Goal: Communication & Community: Answer question/provide support

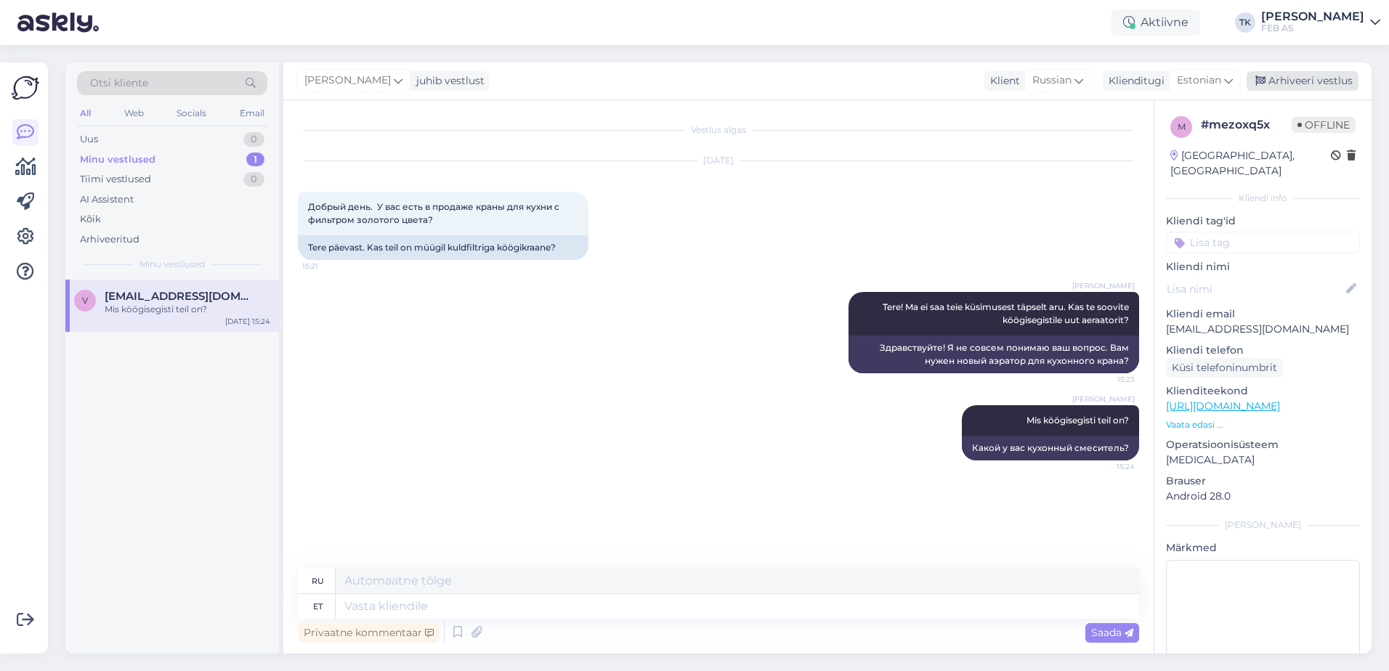
click at [1320, 84] on div "Arhiveeri vestlus" at bounding box center [1302, 81] width 112 height 20
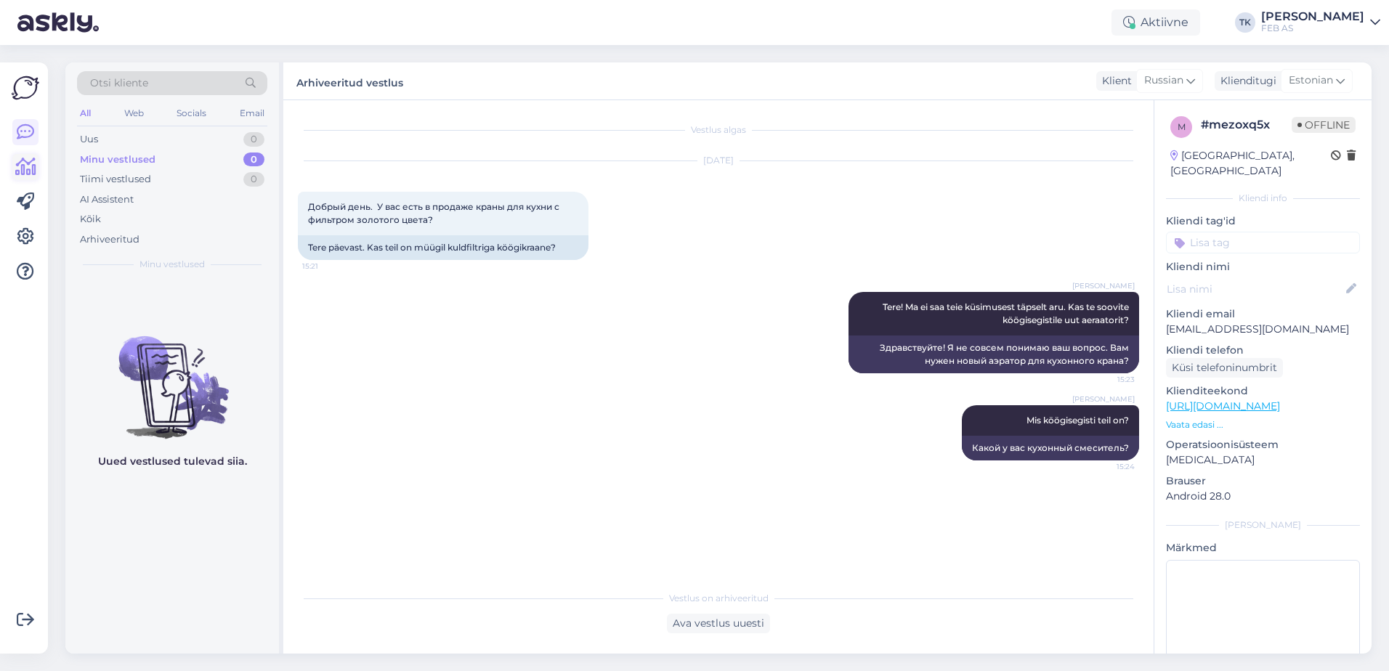
click at [28, 159] on icon at bounding box center [25, 166] width 21 height 17
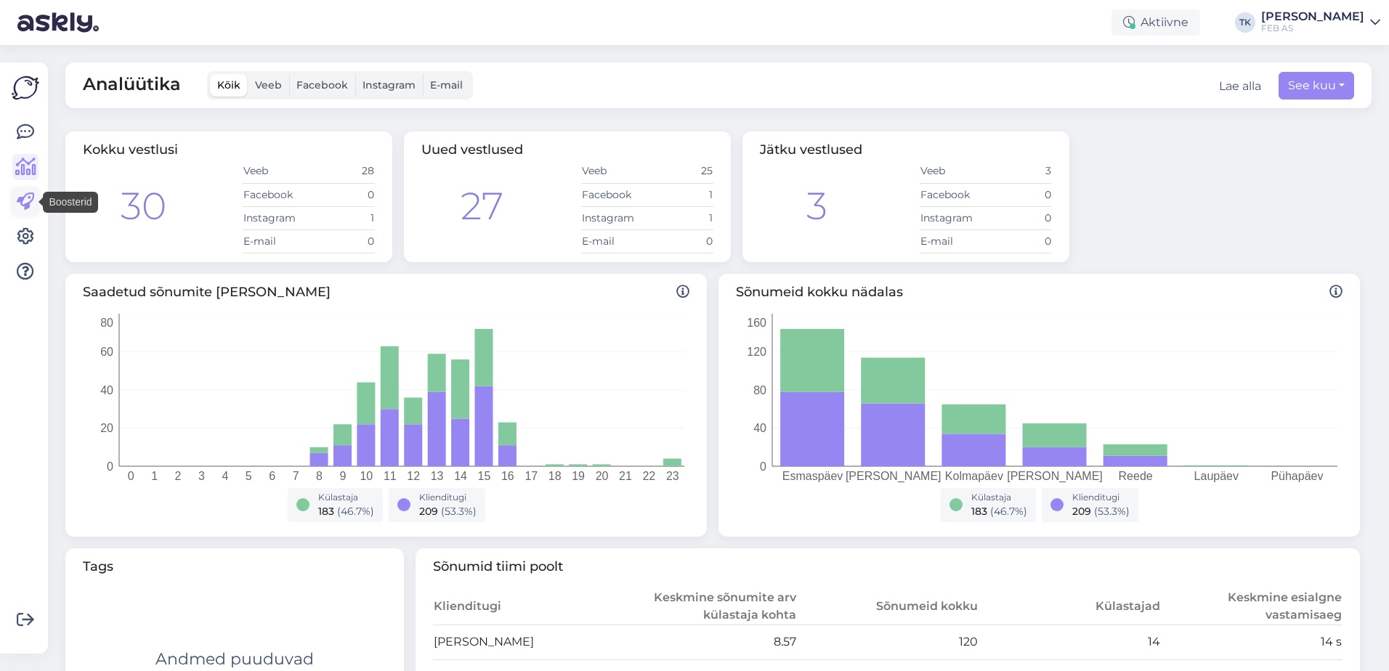
click at [23, 198] on icon at bounding box center [25, 201] width 17 height 17
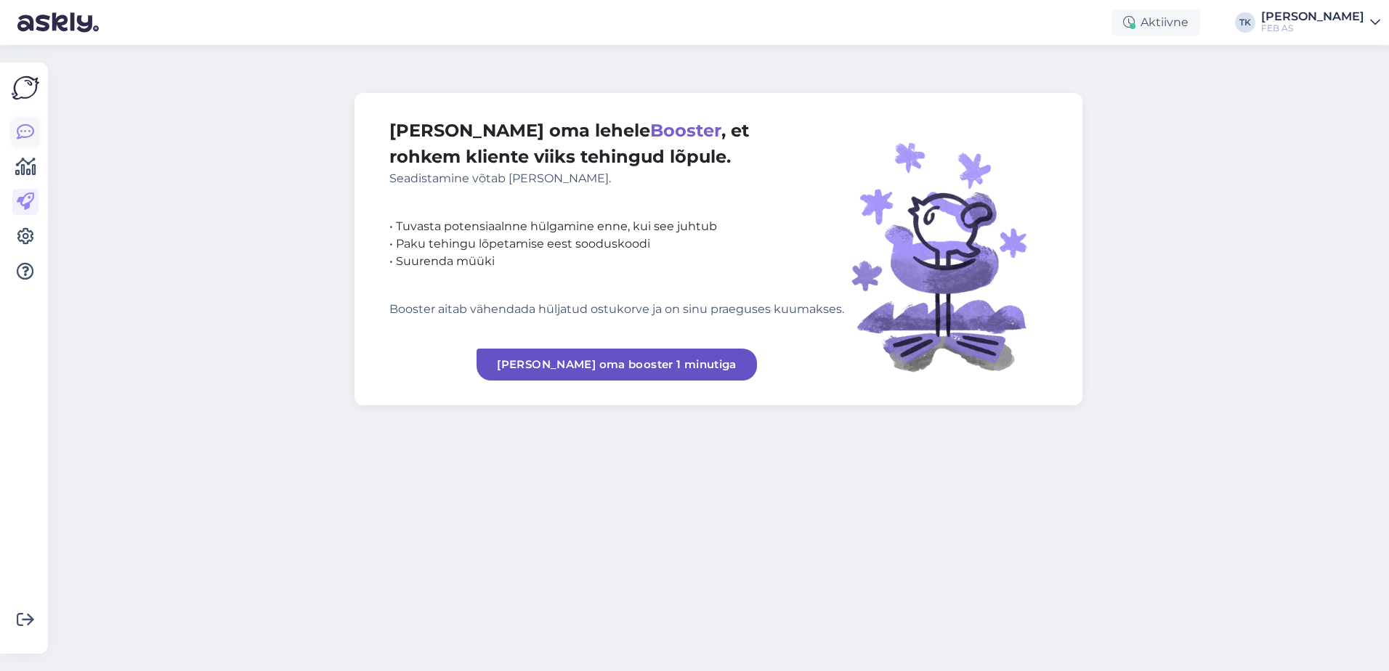
click at [23, 131] on icon at bounding box center [25, 131] width 17 height 17
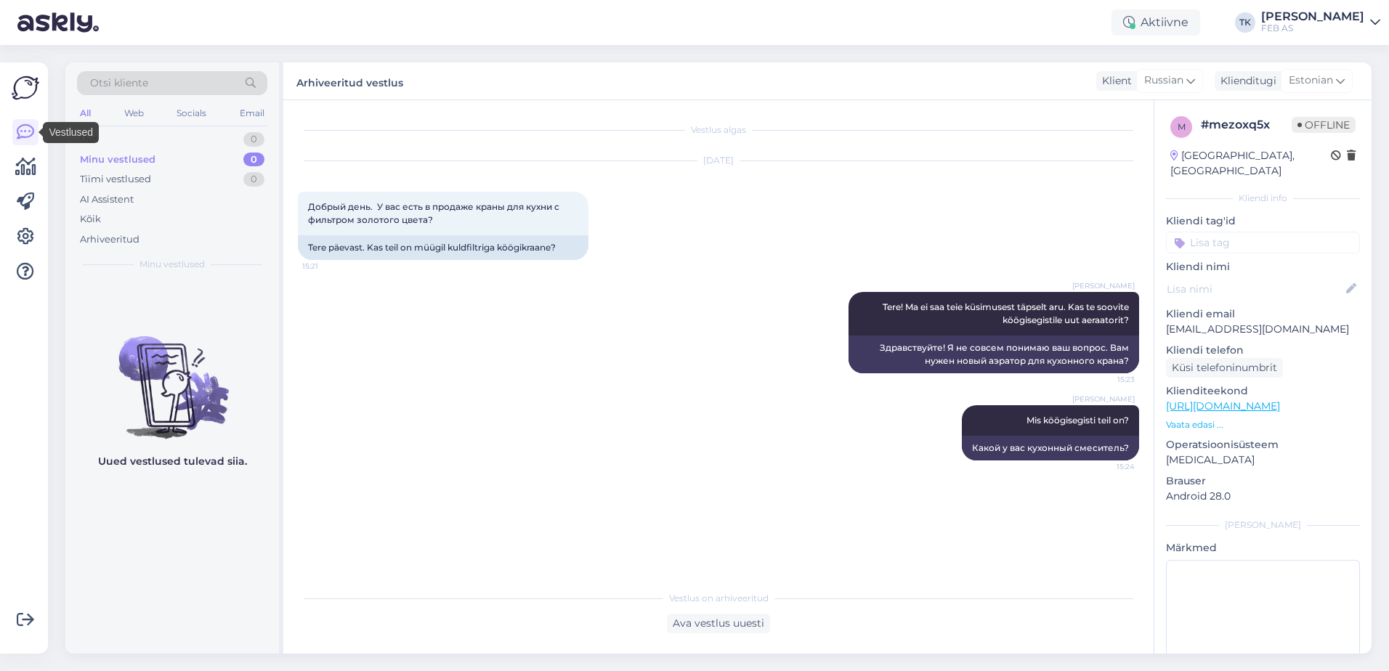
click at [11, 132] on div "Võimalused Veendu, et Askly loob sulle väärtust. Sulge Ühenda FB ja IG sõnumid …" at bounding box center [24, 357] width 48 height 591
click at [18, 132] on icon at bounding box center [25, 131] width 17 height 17
click at [25, 173] on icon at bounding box center [25, 166] width 21 height 17
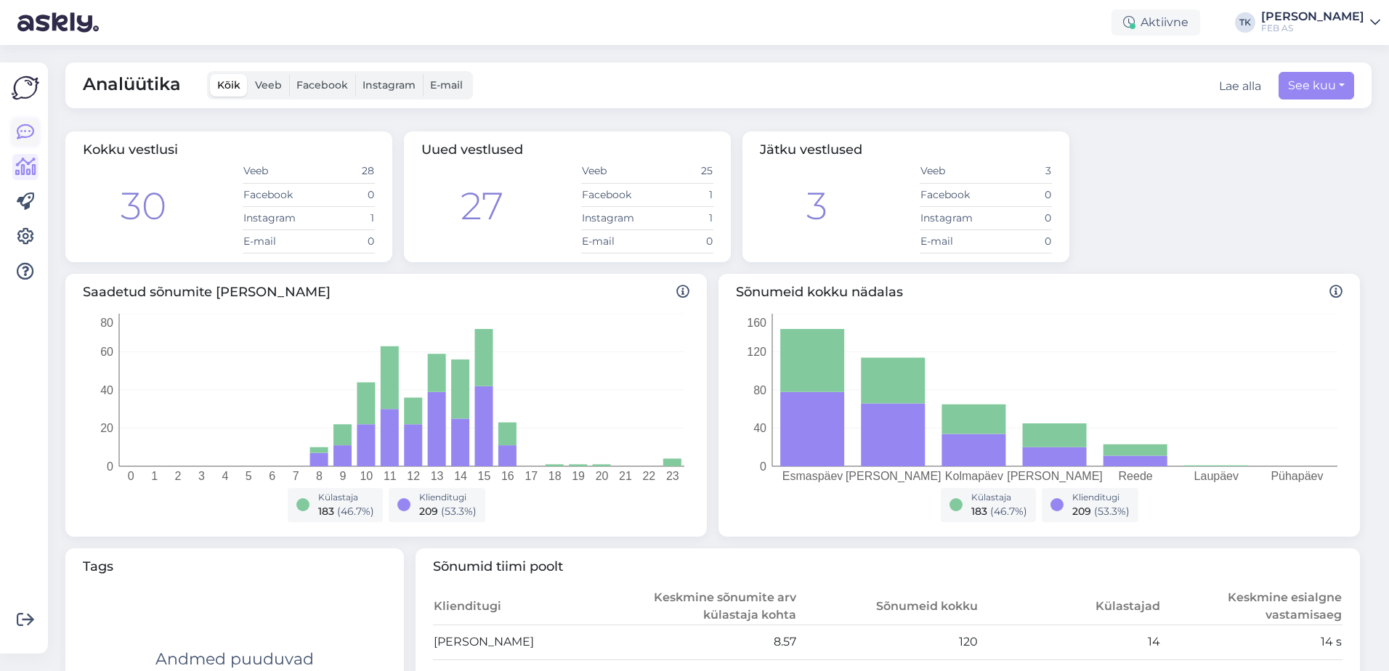
click at [24, 134] on icon at bounding box center [25, 131] width 17 height 17
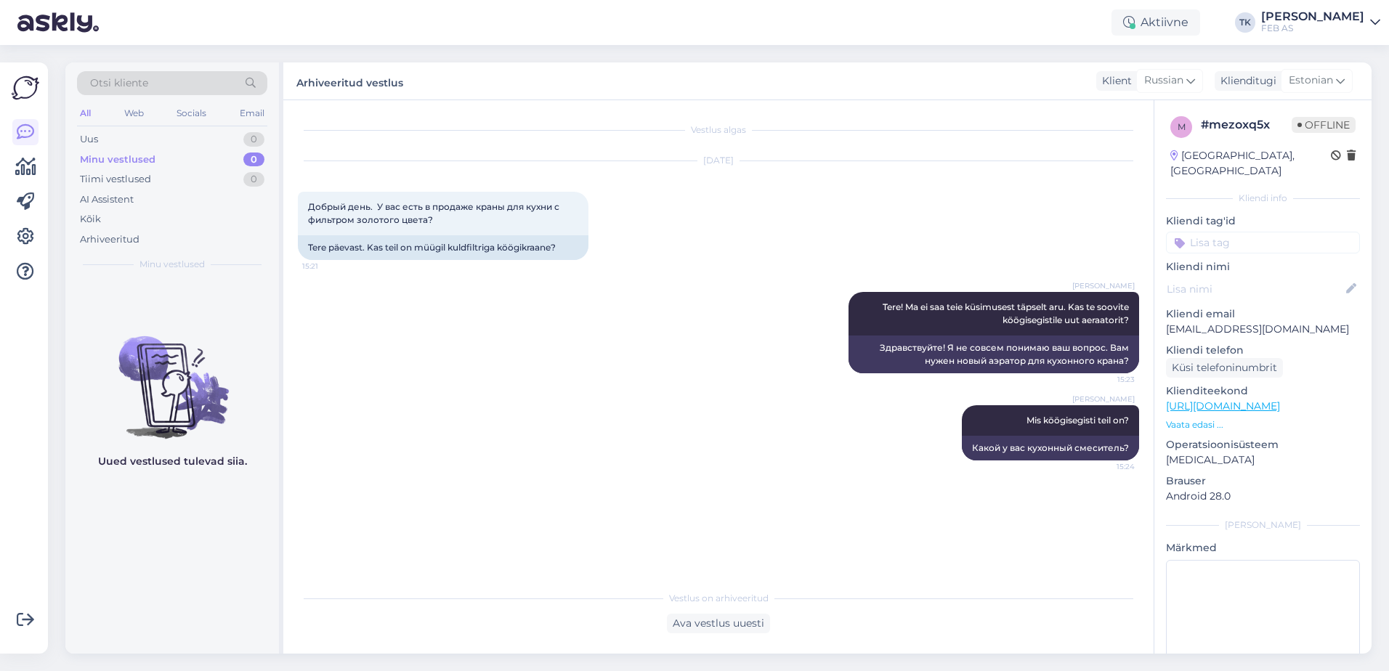
click at [1344, 3] on div "Aktiivne TK Triinu Kaldas FEB AS" at bounding box center [694, 22] width 1389 height 45
click at [1336, 20] on div "[PERSON_NAME]" at bounding box center [1312, 17] width 103 height 12
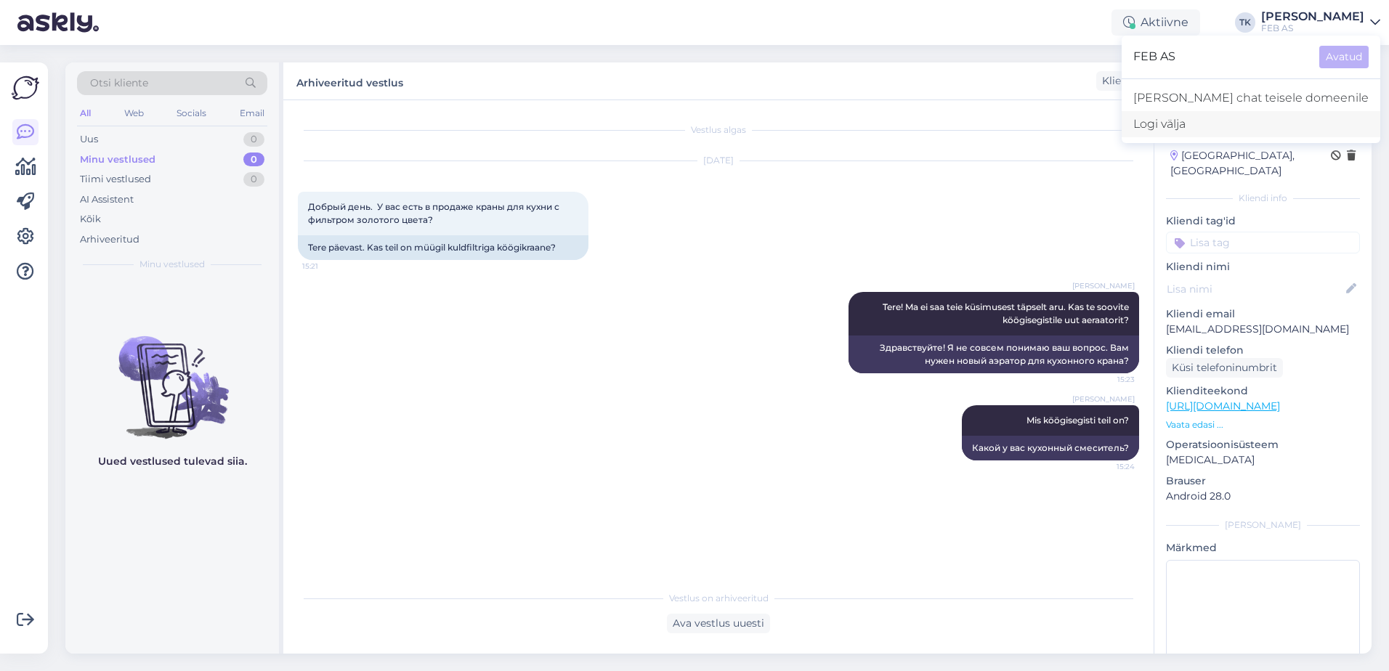
click at [1253, 129] on div "Logi välja" at bounding box center [1250, 124] width 259 height 26
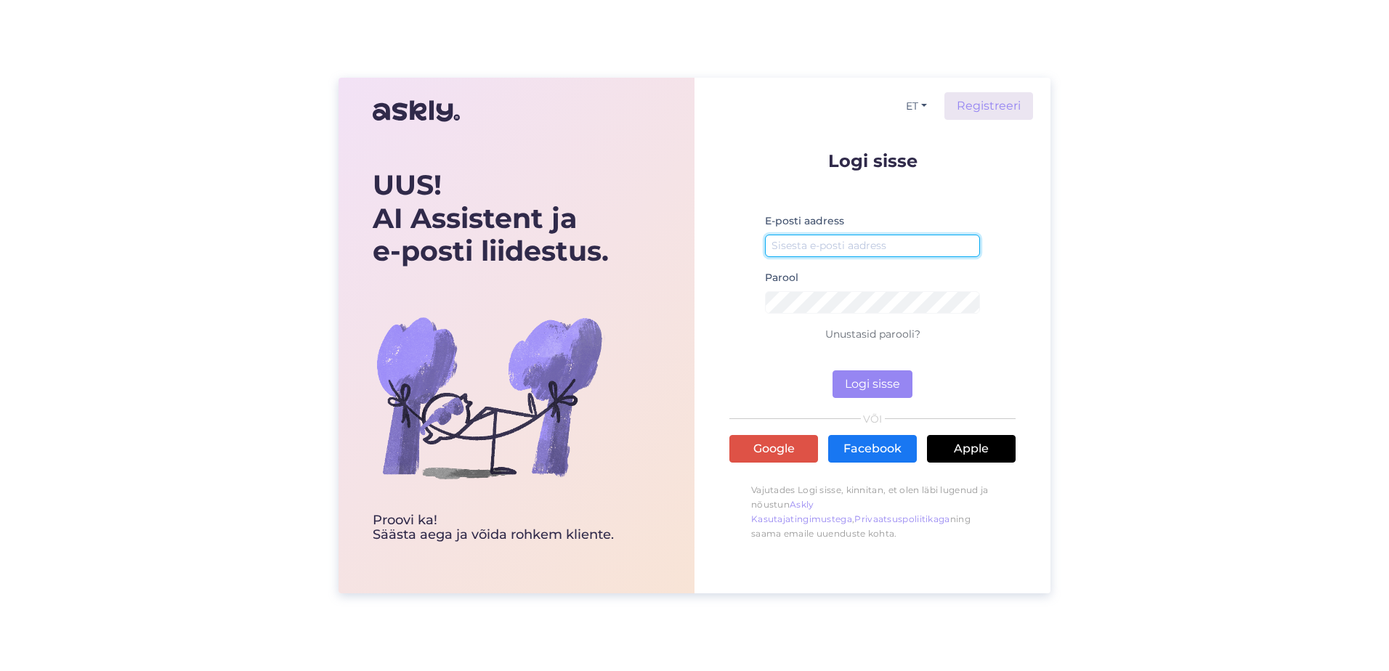
click at [865, 240] on input "email" at bounding box center [872, 246] width 215 height 23
type input "[EMAIL_ADDRESS][PERSON_NAME][DOMAIN_NAME]"
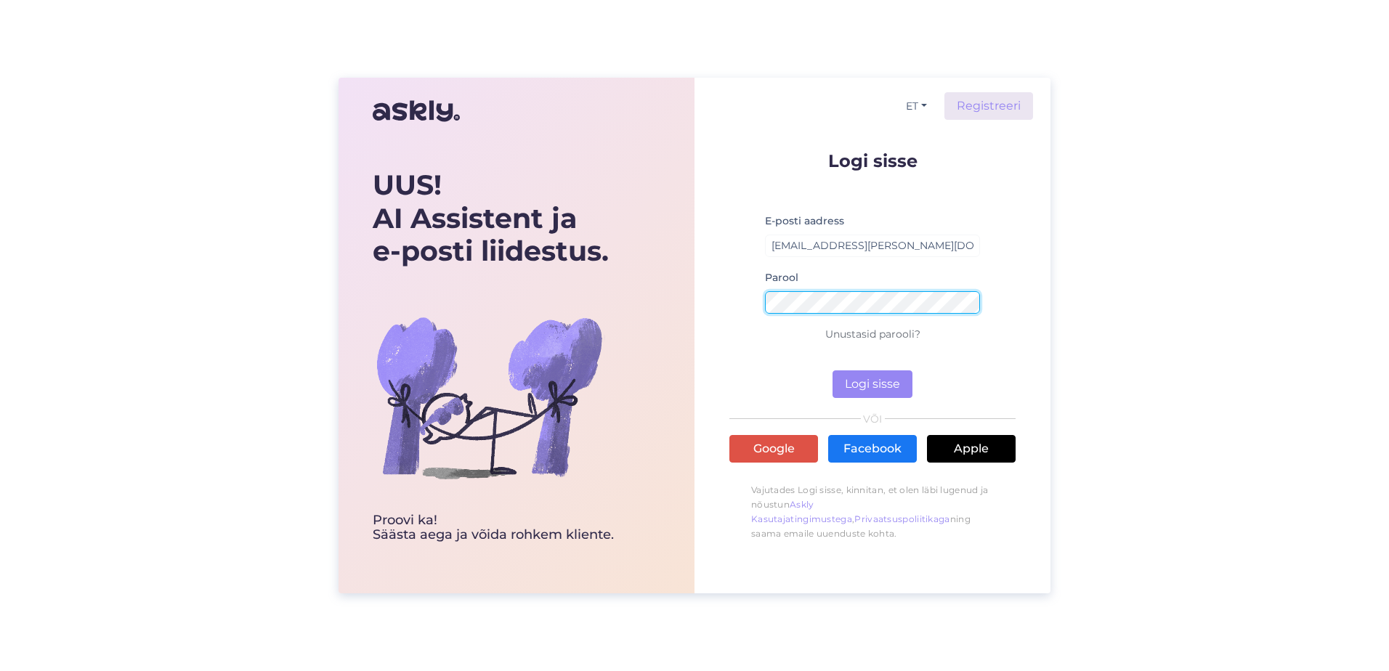
click at [832, 370] on button "Logi sisse" at bounding box center [872, 384] width 80 height 28
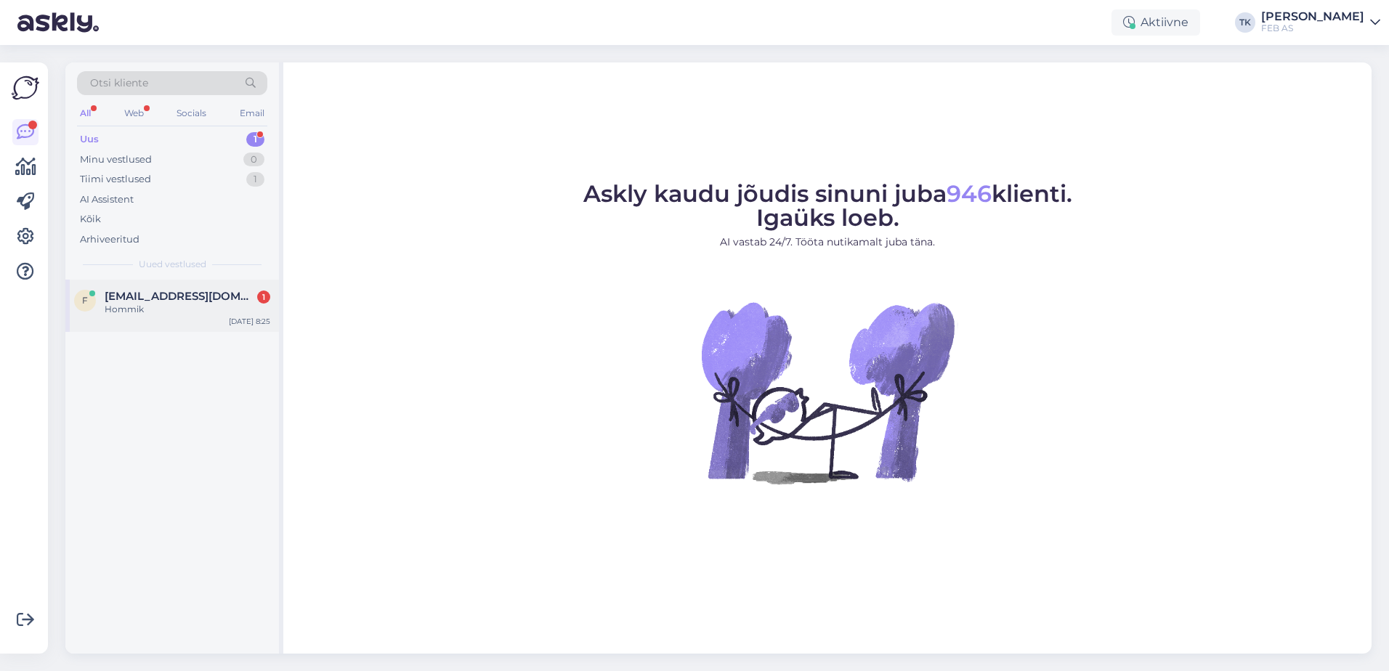
click at [131, 300] on span "[EMAIL_ADDRESS][DOMAIN_NAME]" at bounding box center [180, 296] width 151 height 13
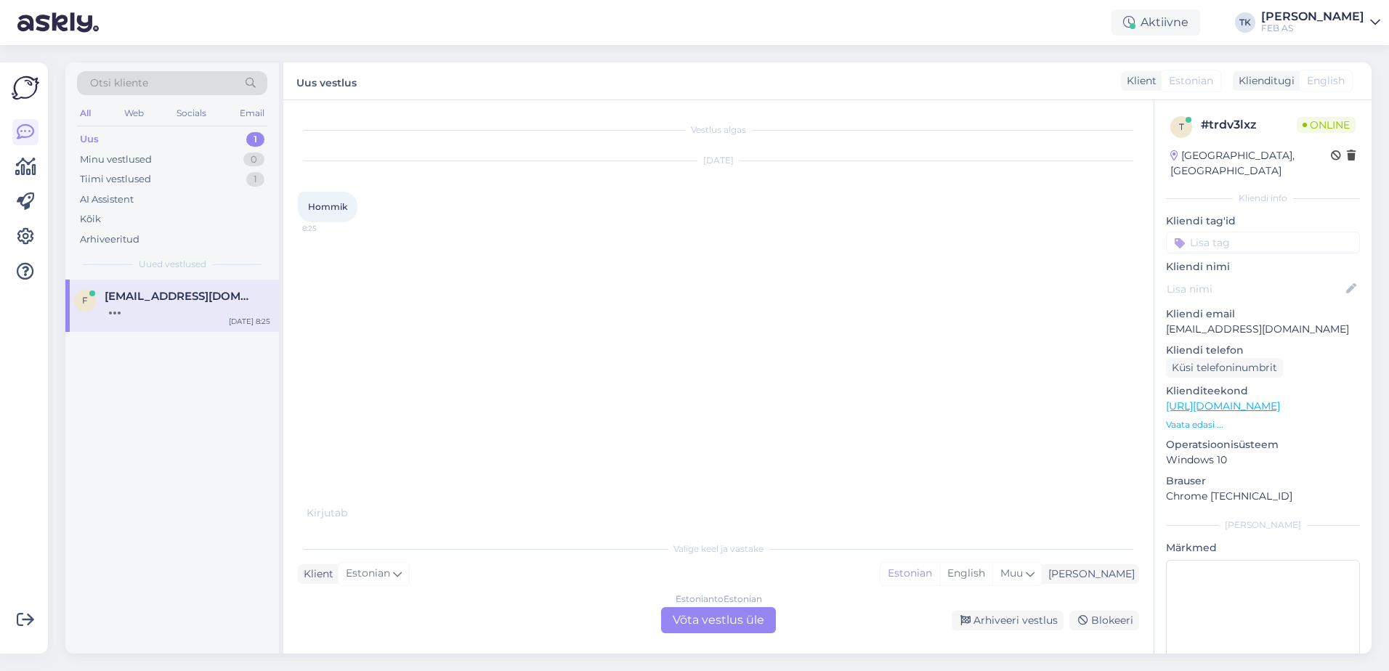
click at [740, 620] on div "Estonian to Estonian Võta vestlus üle" at bounding box center [718, 620] width 115 height 26
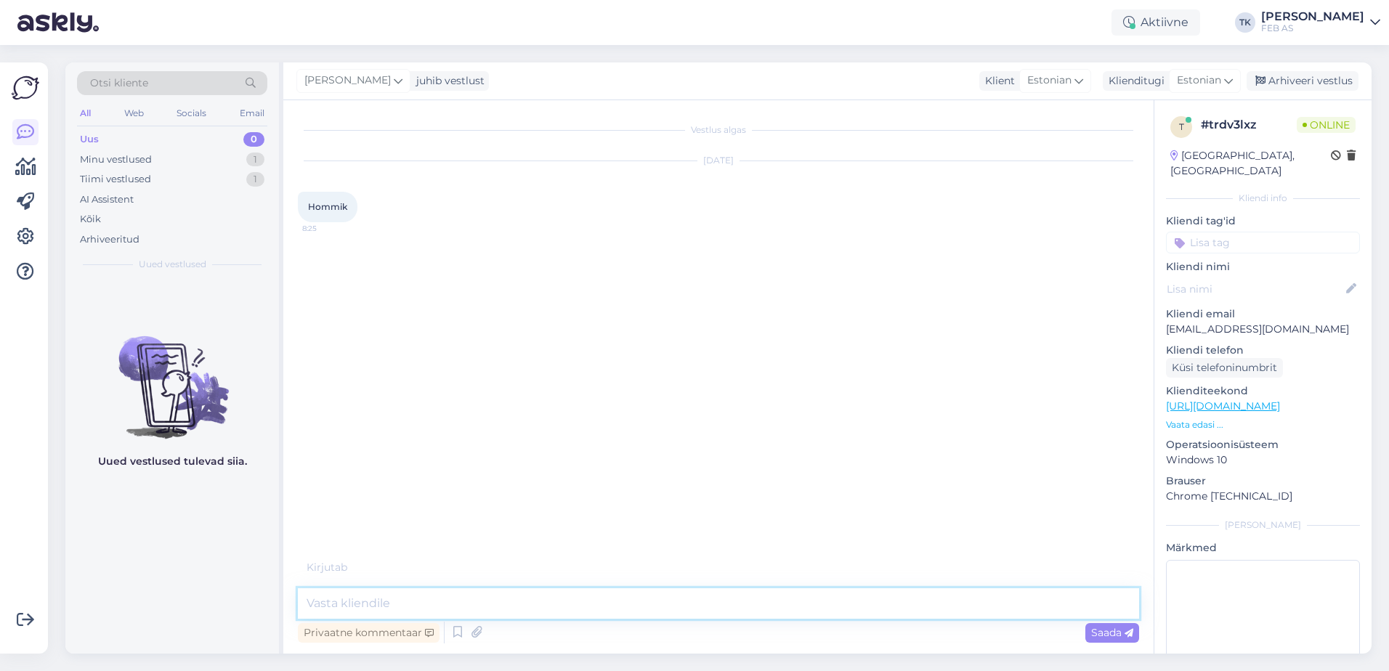
click at [505, 604] on textarea at bounding box center [718, 603] width 841 height 31
type textarea "Tere! Kuidas saame teid aidata?"
click at [572, 281] on div "Triinu [PERSON_NAME] Tere! Kuidas saame teid aidata? Nähtud ✓ 8:25" at bounding box center [718, 269] width 841 height 62
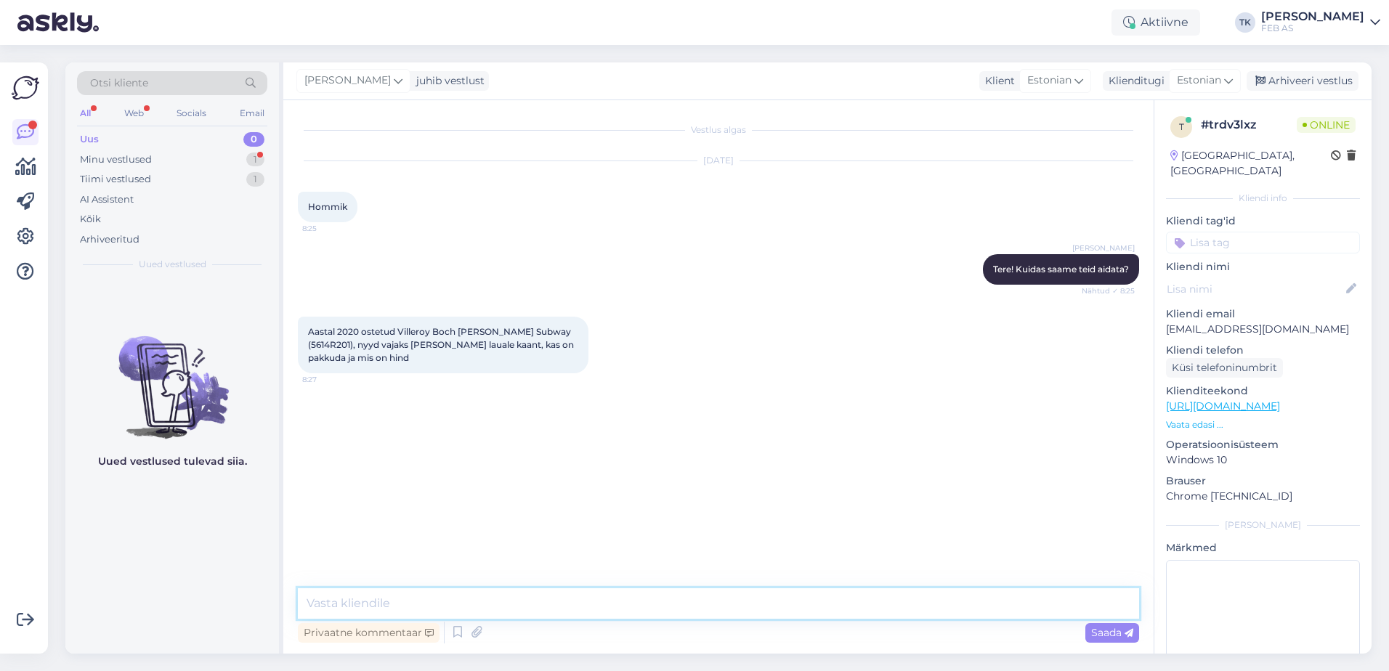
click at [390, 608] on textarea at bounding box center [718, 603] width 841 height 31
type textarea "Kohe vaatan"
click at [324, 342] on span "Aastal 2020 ostetud Villeroy Boch [PERSON_NAME] Subway (5614R201), nyyd vajaks …" at bounding box center [442, 344] width 268 height 37
click at [325, 342] on span "Aastal 2020 ostetud Villeroy Boch [PERSON_NAME] Subway (5614R201), nyyd vajaks …" at bounding box center [442, 344] width 268 height 37
copy span "5614R201"
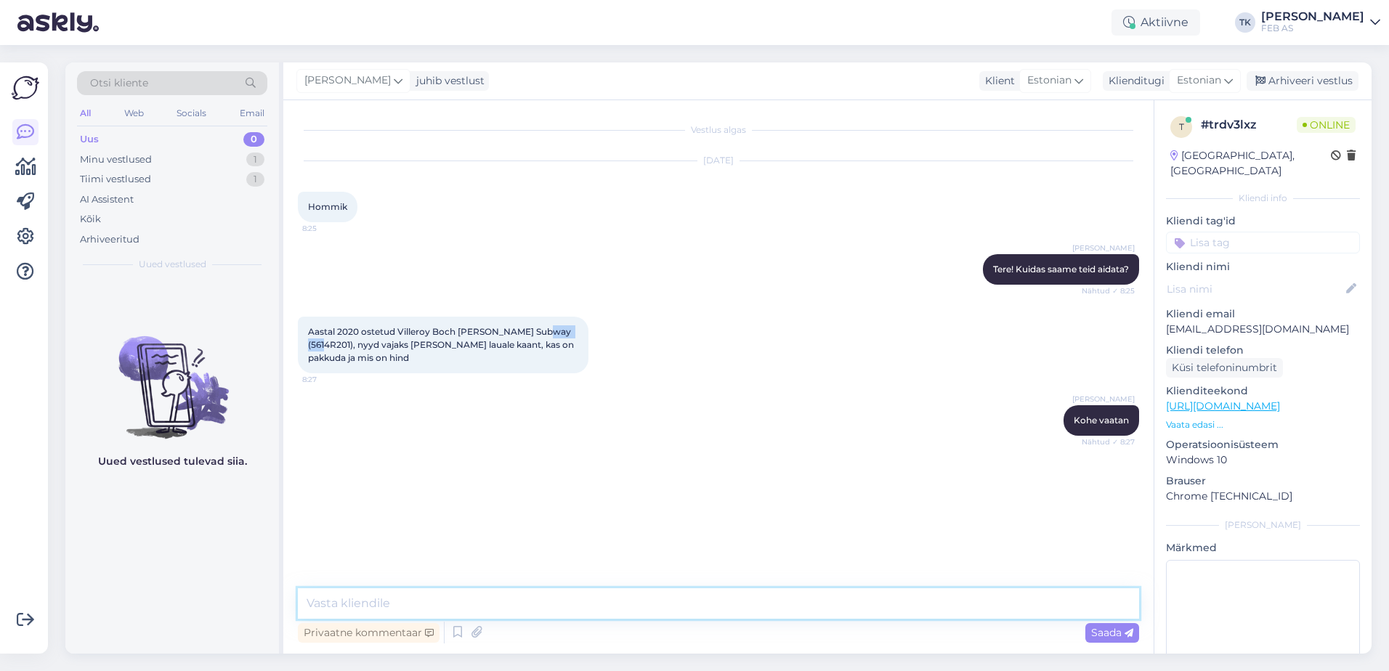
click at [578, 604] on textarea at bounding box center [718, 603] width 841 height 31
click at [846, 611] on textarea "Eraldi ainult kaant tellida ei saa. Tuleb osta uus [PERSON_NAME]. Toode on kohe…" at bounding box center [718, 603] width 841 height 31
paste textarea "[URL][DOMAIN_NAME][PERSON_NAME]"
type textarea "Eraldi ainult kaant tellida ei saa. Tuleb osta uus [PERSON_NAME]. Toode on kohe…"
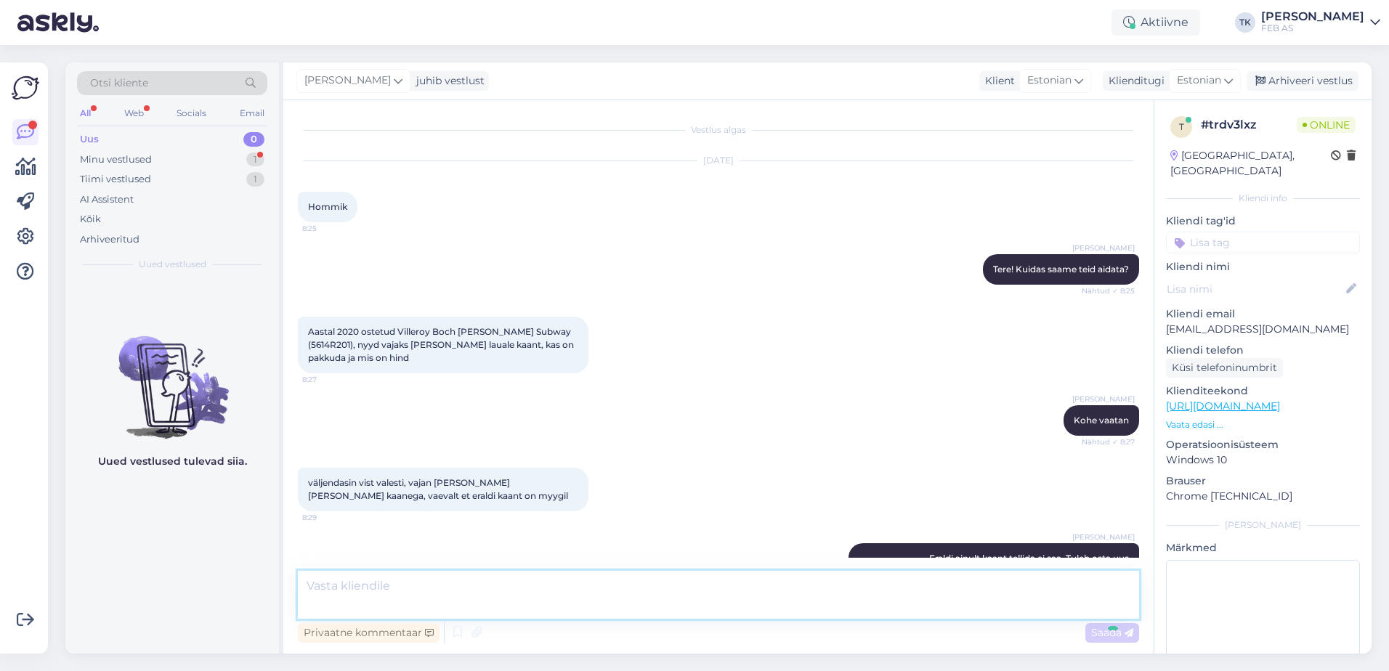
scroll to position [54, 0]
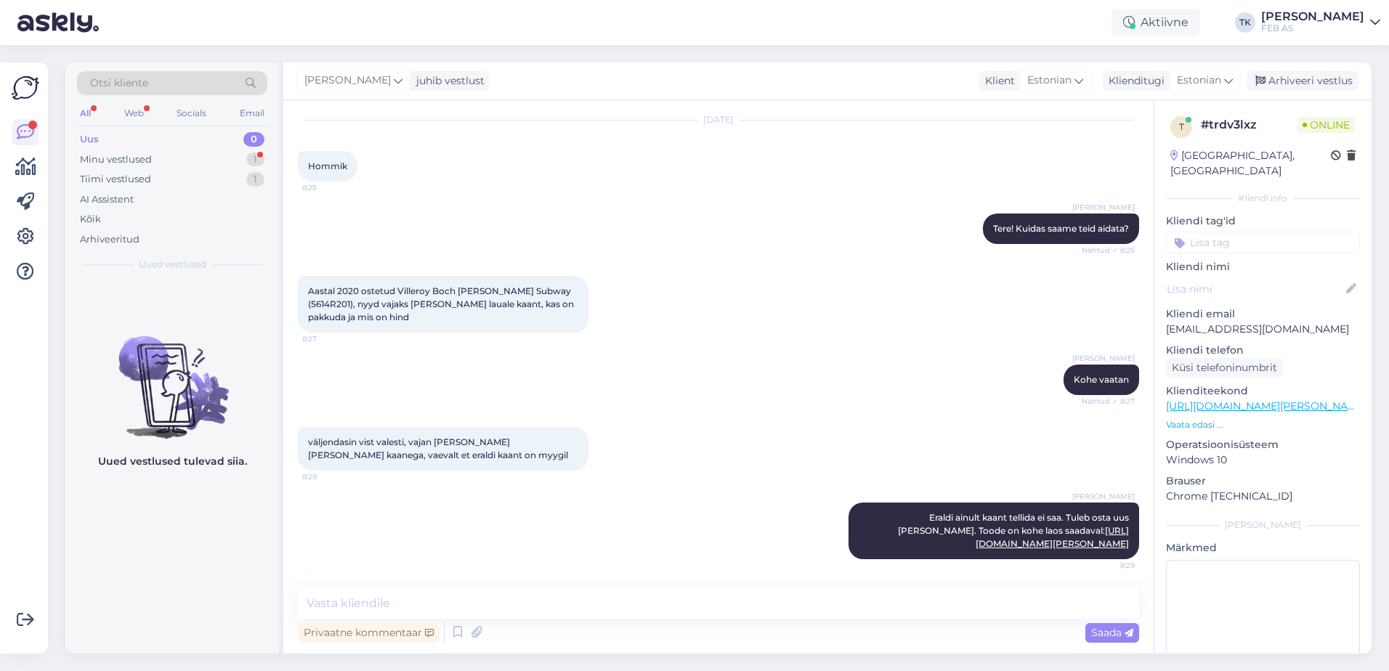
click at [317, 287] on span "Aastal 2020 ostetud Villeroy Boch [PERSON_NAME] Subway (5614R201), nyyd vajaks …" at bounding box center [442, 303] width 268 height 37
click at [322, 288] on span "Aastal 2020 ostetud Villeroy Boch [PERSON_NAME] Subway (5614R201), nyyd vajaks …" at bounding box center [442, 303] width 268 height 37
copy span "5614R201"
click at [166, 158] on div "Minu vestlused 1" at bounding box center [172, 160] width 190 height 20
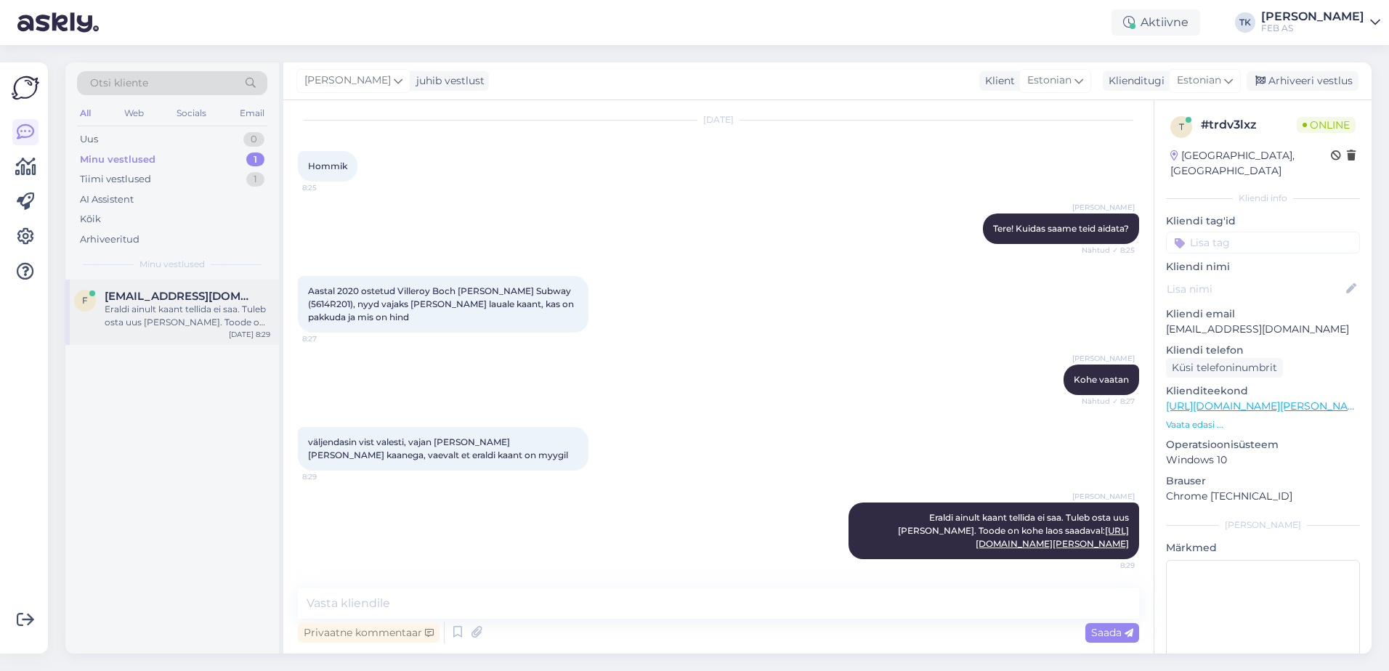
click at [176, 325] on div "Eraldi ainult kaant tellida ei saa. Tuleb osta uus [PERSON_NAME]. Toode on kohe…" at bounding box center [188, 316] width 166 height 26
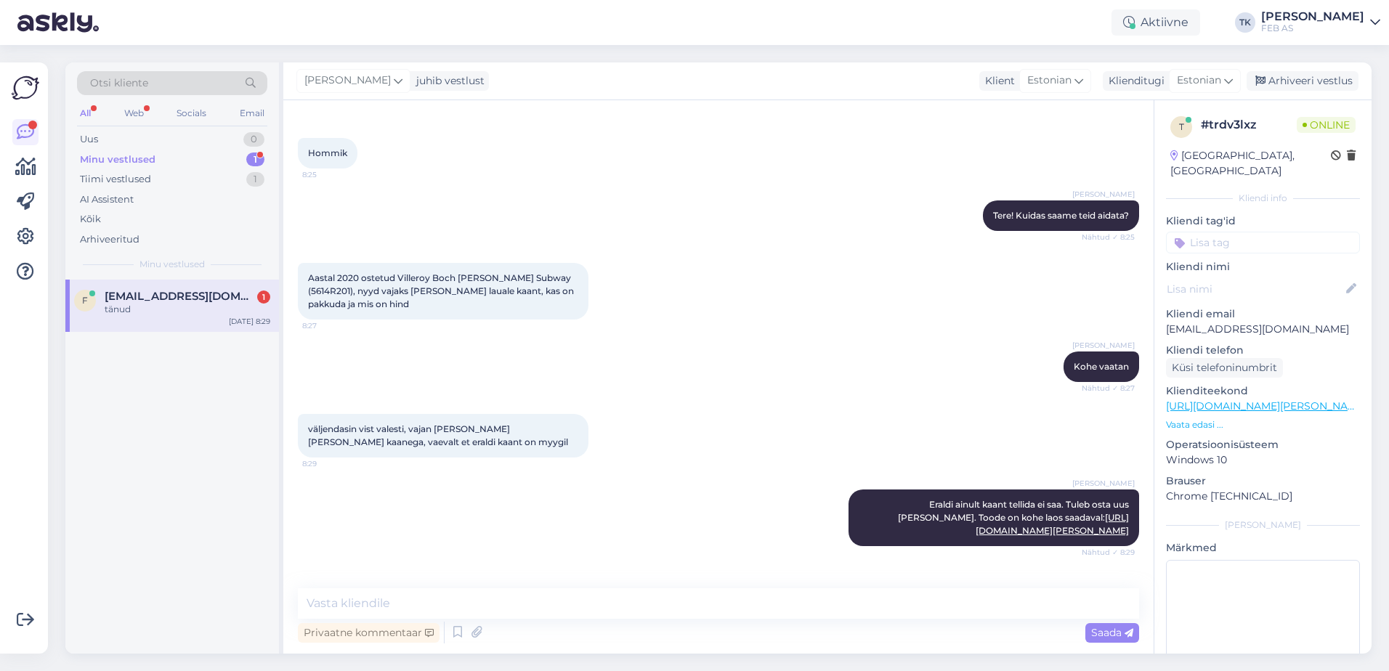
scroll to position [116, 0]
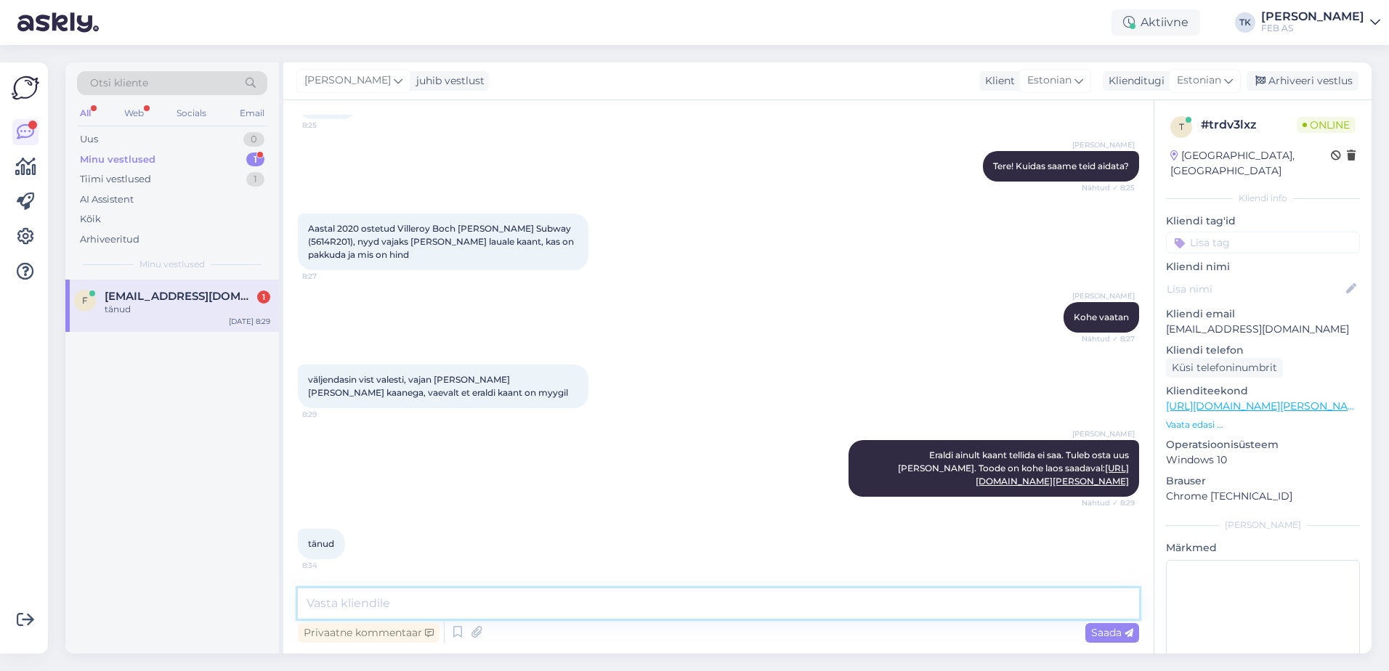
click at [464, 600] on textarea at bounding box center [718, 603] width 841 height 31
type textarea "Kas saame teid veel kuidagi aidata?"
